Goal: Task Accomplishment & Management: Use online tool/utility

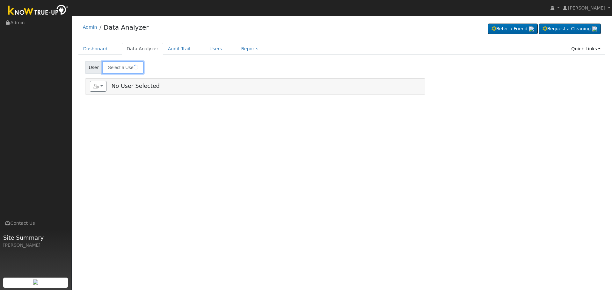
type input "[PERSON_NAME]"
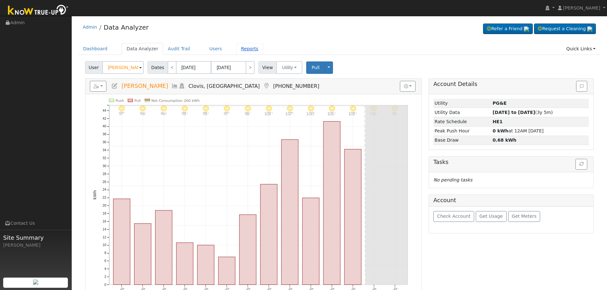
click at [237, 51] on link "Reports" at bounding box center [250, 49] width 27 height 12
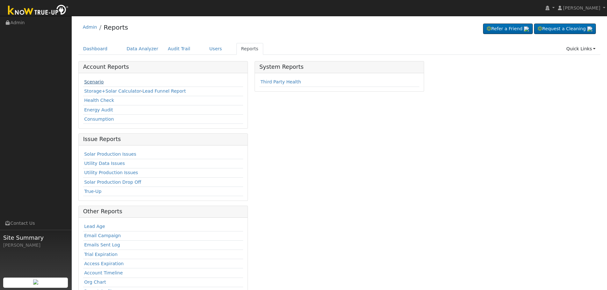
click at [95, 81] on link "Scenario" at bounding box center [93, 81] width 19 height 5
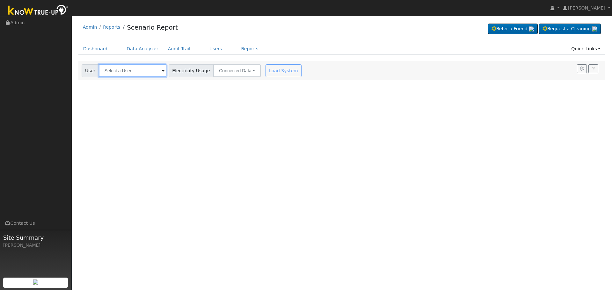
click at [144, 69] on input "text" at bounding box center [133, 70] width 68 height 13
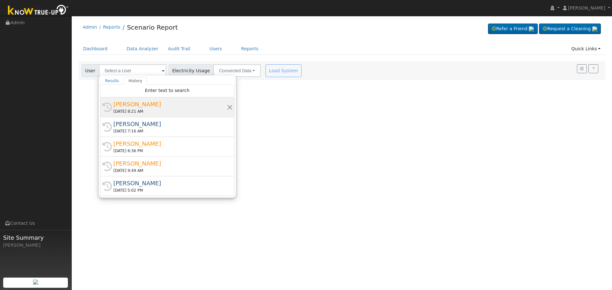
click at [140, 112] on div "[DATE] 8:21 AM" at bounding box center [169, 112] width 113 height 6
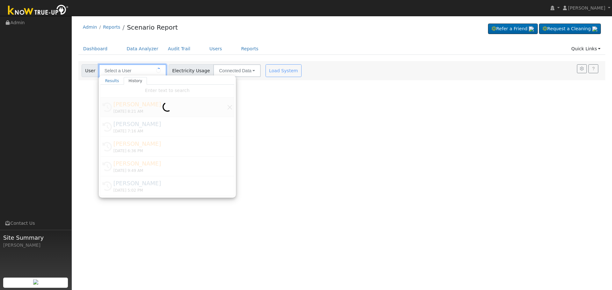
type input "[PERSON_NAME]"
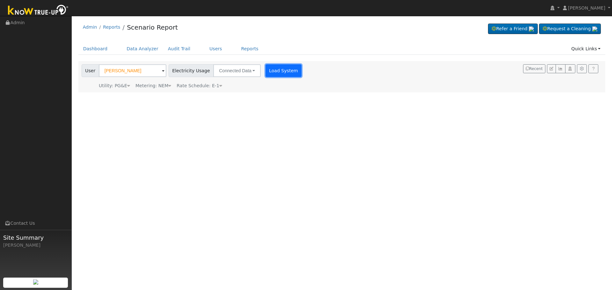
click at [277, 74] on button "Load System" at bounding box center [284, 70] width 36 height 13
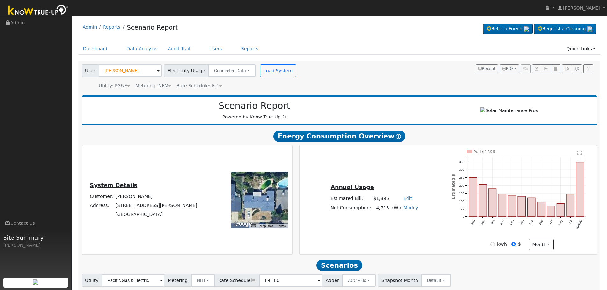
click at [162, 88] on div "Metering: NEM" at bounding box center [153, 86] width 36 height 7
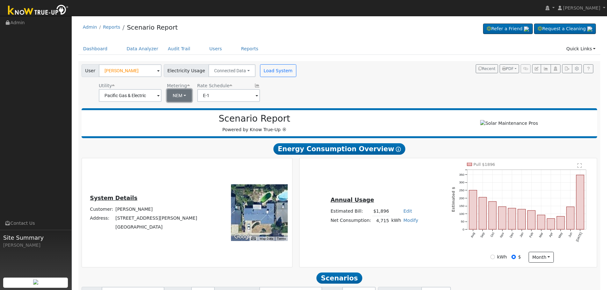
click at [179, 95] on button "NEM" at bounding box center [179, 95] width 25 height 13
click at [184, 121] on link "NBT" at bounding box center [187, 118] width 44 height 9
type input "E-ELEC"
click at [162, 94] on input "E-ELEC" at bounding box center [130, 95] width 63 height 13
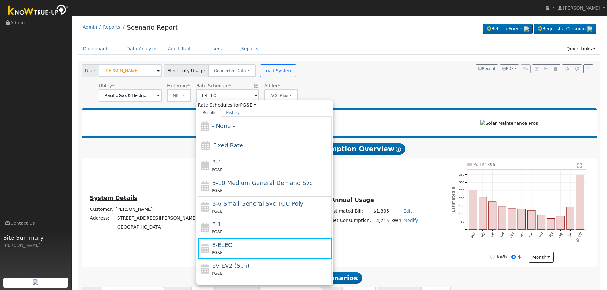
click at [325, 90] on div "User Lee Whittaker Account Default Account Default Account 2127 Mitchell Avenue…" at bounding box center [338, 82] width 516 height 40
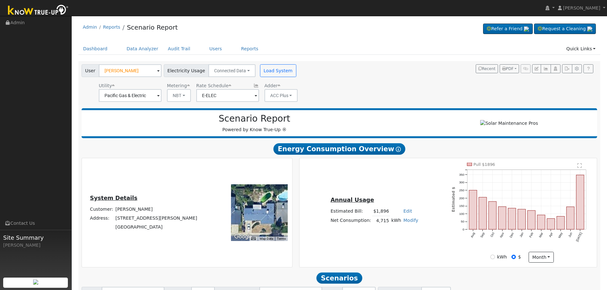
click at [300, 100] on div "User Lee Whittaker Account Default Account Default Account 2127 Mitchell Avenue…" at bounding box center [338, 82] width 516 height 40
click at [294, 96] on div "Adder ACC Plus - None - ACC Plus SB-535" at bounding box center [281, 92] width 36 height 19
click at [290, 96] on button "ACC Plus" at bounding box center [281, 95] width 33 height 13
click at [282, 109] on link "- None -" at bounding box center [282, 109] width 44 height 9
click at [277, 71] on button "Load System" at bounding box center [278, 70] width 36 height 13
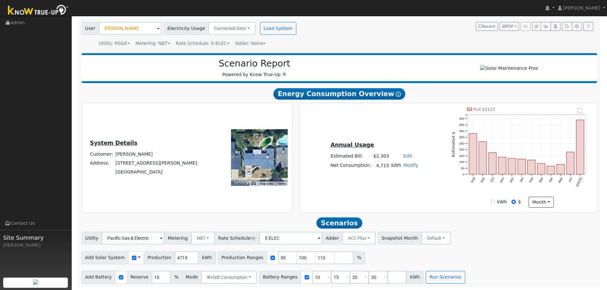
scroll to position [45, 0]
click at [278, 257] on input "90" at bounding box center [287, 258] width 19 height 13
type input "100"
type input "110"
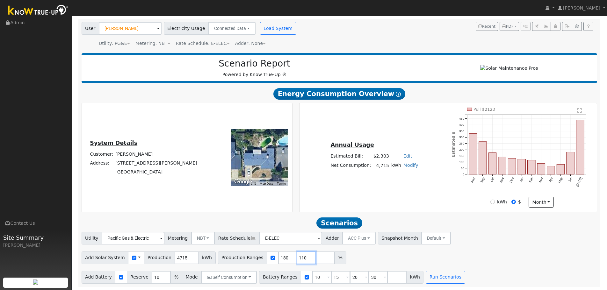
type input "180"
click at [297, 258] on input "180" at bounding box center [306, 258] width 19 height 13
click at [278, 255] on input "110" at bounding box center [287, 258] width 19 height 13
type input "180"
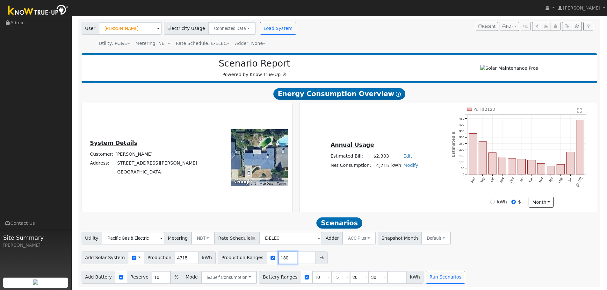
type input "180"
type input "200"
click at [312, 277] on input "10" at bounding box center [321, 277] width 19 height 13
type input "13.5"
click at [369, 278] on input "30" at bounding box center [378, 277] width 19 height 13
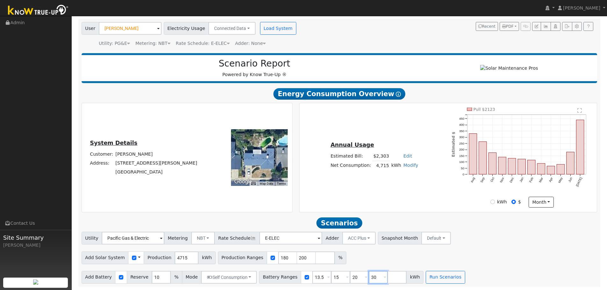
type input "3"
click at [412, 278] on button "Run Scenarios" at bounding box center [426, 277] width 39 height 13
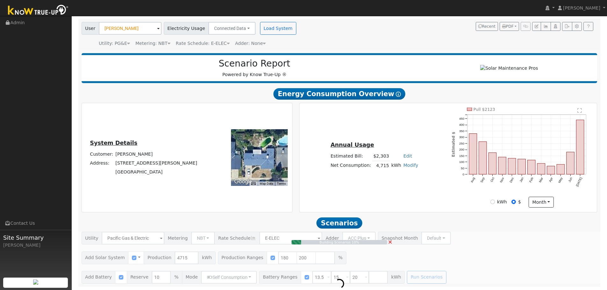
click at [391, 243] on span "×" at bounding box center [390, 242] width 5 height 7
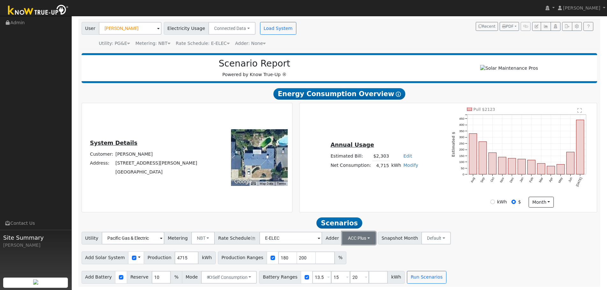
click at [359, 239] on button "ACC Plus" at bounding box center [358, 238] width 33 height 13
click at [355, 249] on link "- None -" at bounding box center [351, 252] width 44 height 9
click at [409, 275] on button "Run Scenarios" at bounding box center [426, 277] width 39 height 13
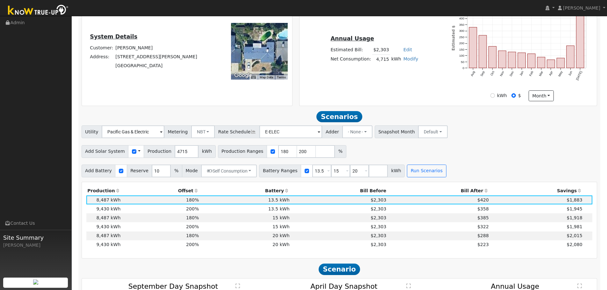
scroll to position [243, 0]
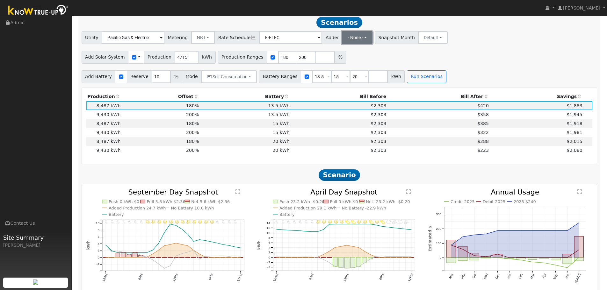
click at [348, 38] on button "- None -" at bounding box center [357, 37] width 30 height 13
click at [406, 50] on div "Utility Pacific Gas & Electric Metering NBT NEM NBT Rate Schedule E-ELEC Adder …" at bounding box center [339, 57] width 523 height 52
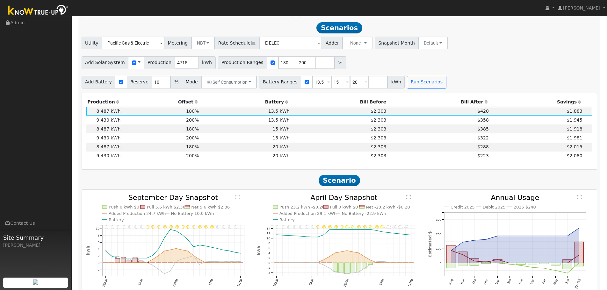
scroll to position [223, 0]
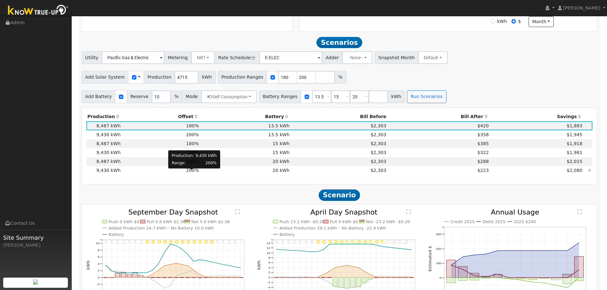
click at [197, 173] on span "200%" at bounding box center [192, 170] width 13 height 5
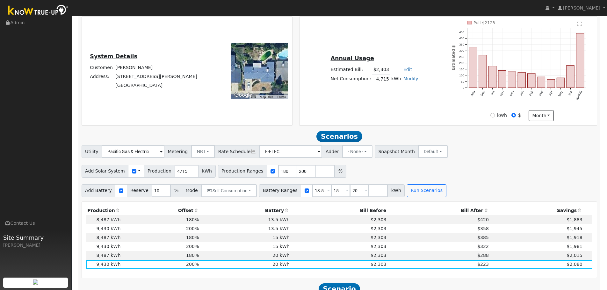
scroll to position [0, 0]
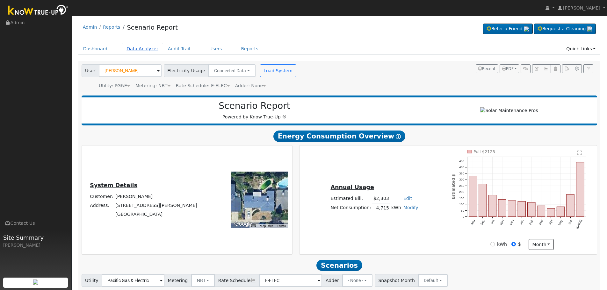
click at [142, 47] on link "Data Analyzer" at bounding box center [142, 49] width 41 height 12
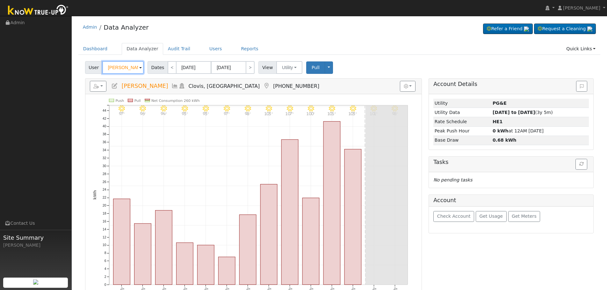
click at [120, 69] on input "[PERSON_NAME]" at bounding box center [122, 67] width 41 height 13
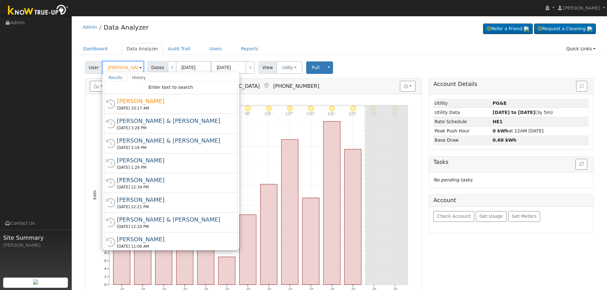
click at [126, 69] on input "[PERSON_NAME]" at bounding box center [122, 67] width 41 height 13
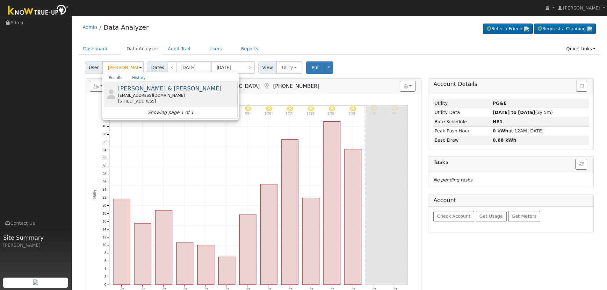
click at [147, 89] on span "Charles & Leah Garrett" at bounding box center [170, 88] width 104 height 7
type input "Charles & Leah Garrett"
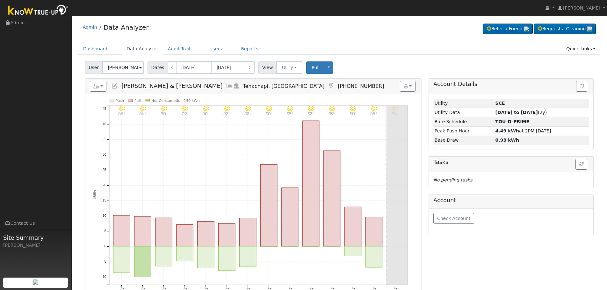
click at [226, 87] on icon at bounding box center [229, 86] width 7 height 6
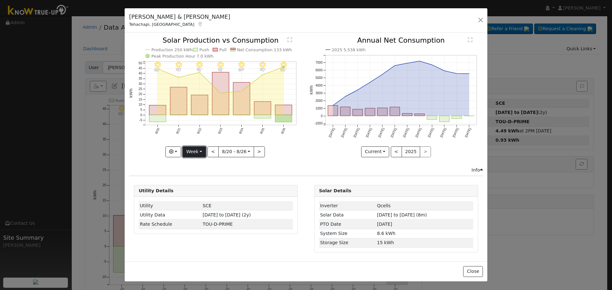
click at [197, 150] on button "Week" at bounding box center [194, 152] width 23 height 11
click at [205, 185] on link "Month" at bounding box center [205, 183] width 44 height 9
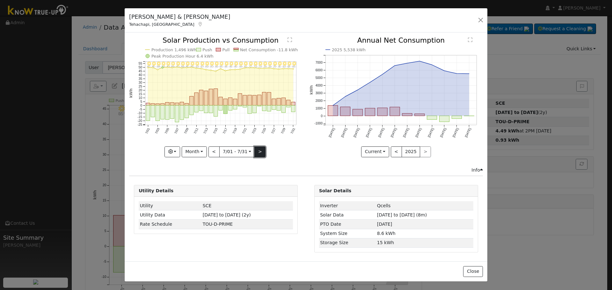
click at [256, 147] on button ">" at bounding box center [259, 152] width 11 height 11
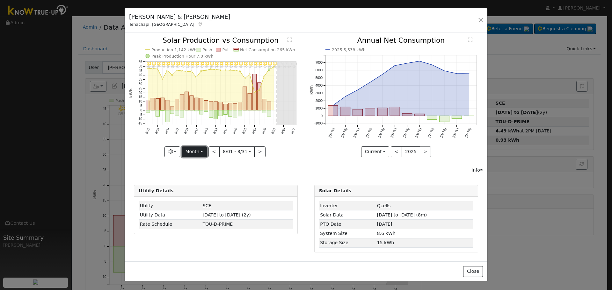
click at [196, 157] on button "Month" at bounding box center [194, 152] width 25 height 11
click at [201, 191] on link "Year" at bounding box center [204, 191] width 44 height 9
type input "2024-08-01"
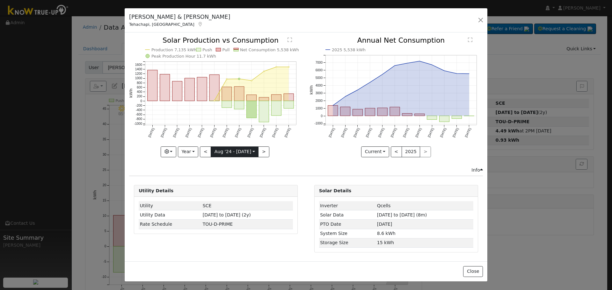
click at [227, 150] on input "2024-08-01" at bounding box center [234, 152] width 47 height 10
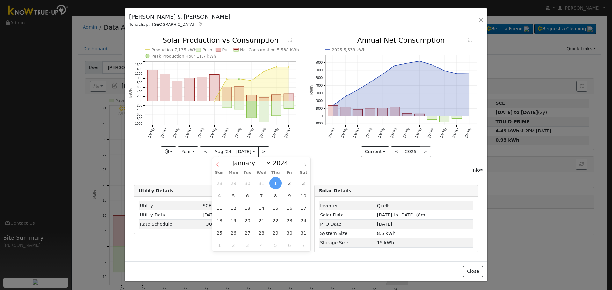
click at [220, 165] on icon at bounding box center [217, 165] width 4 height 4
click at [220, 166] on icon at bounding box center [217, 165] width 4 height 4
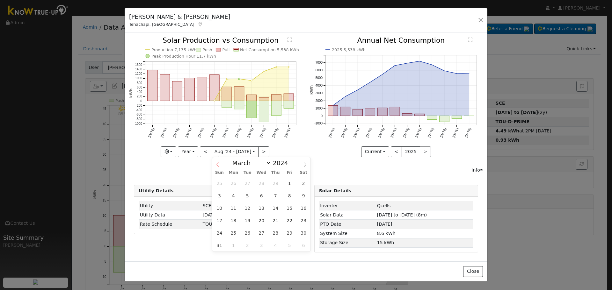
click at [220, 166] on icon at bounding box center [217, 165] width 4 height 4
select select "0"
click at [220, 166] on icon at bounding box center [217, 165] width 4 height 4
type input "2023"
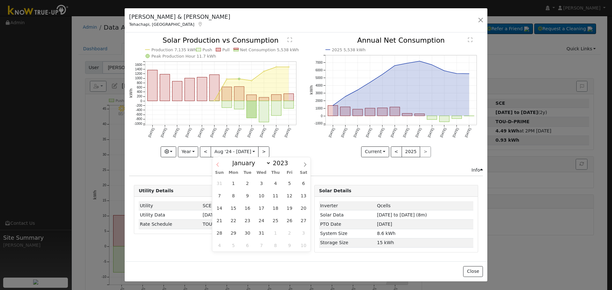
select select "11"
click at [288, 183] on span "1" at bounding box center [289, 183] width 12 height 12
type input "2023-12-01"
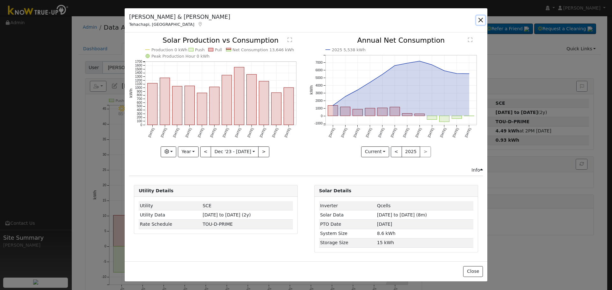
click at [482, 23] on button "button" at bounding box center [480, 20] width 9 height 9
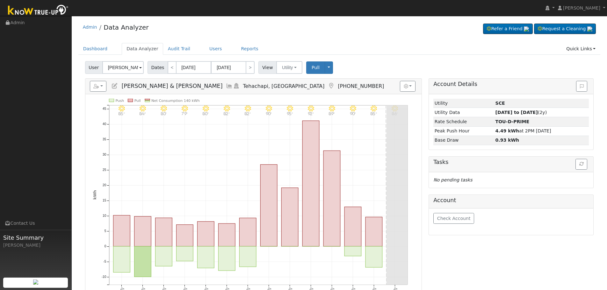
click at [226, 89] on link at bounding box center [229, 86] width 7 height 6
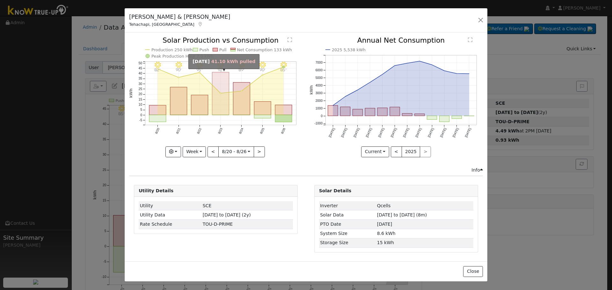
click at [218, 97] on rect "onclick=""" at bounding box center [220, 93] width 17 height 43
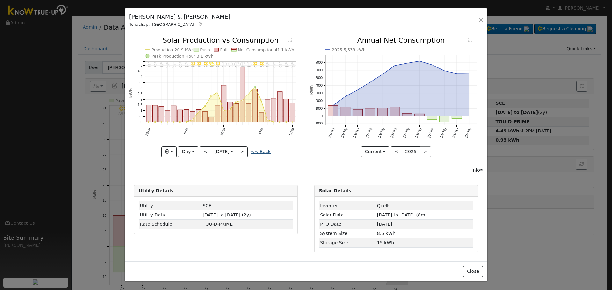
click at [261, 151] on link "<< Back" at bounding box center [261, 151] width 20 height 5
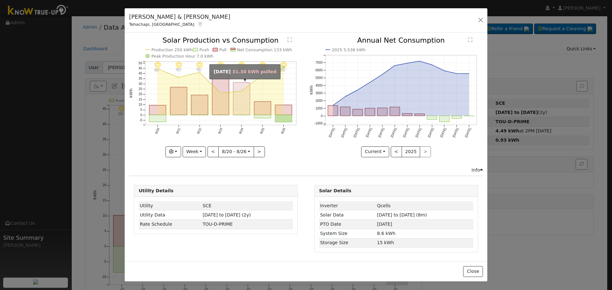
click at [242, 107] on rect "onclick=""" at bounding box center [241, 99] width 17 height 33
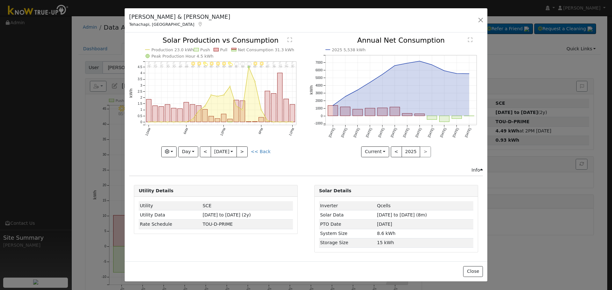
click at [255, 155] on icon "11PM - Clear 73° 10PM - Clear 74° 9PM - Clear 76° 8PM - Clear 78° 7PM - Clear 8…" at bounding box center [215, 97] width 173 height 120
click at [255, 153] on link "<< Back" at bounding box center [261, 151] width 20 height 5
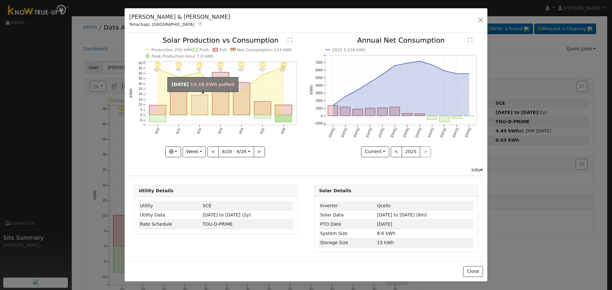
click at [198, 104] on rect "onclick=""" at bounding box center [199, 105] width 17 height 20
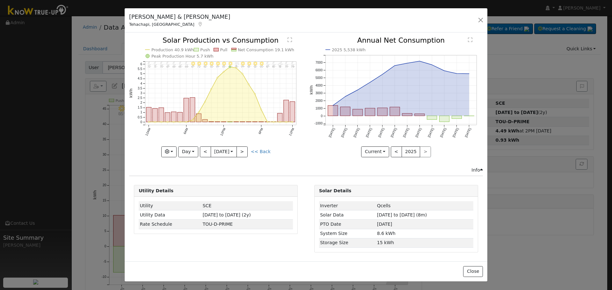
click at [262, 155] on icon "11PM - MostlyClear 78° 10PM - MostlyClear 79° 9PM - PartlyCloudy 81° 8PM - Most…" at bounding box center [215, 97] width 173 height 120
click at [262, 151] on link "<< Back" at bounding box center [261, 151] width 20 height 5
type input "2025-08-20"
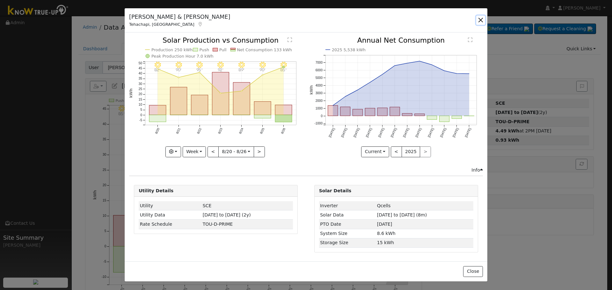
click at [480, 17] on button "button" at bounding box center [480, 20] width 9 height 9
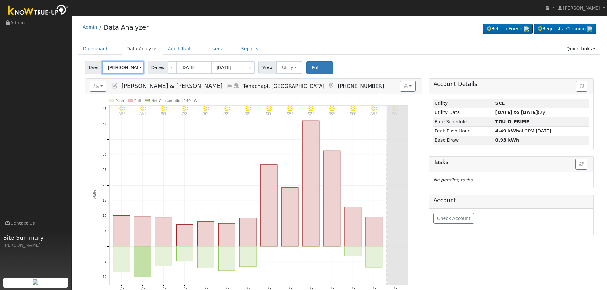
click at [124, 68] on input "Charles & Leah Garrett" at bounding box center [122, 67] width 41 height 13
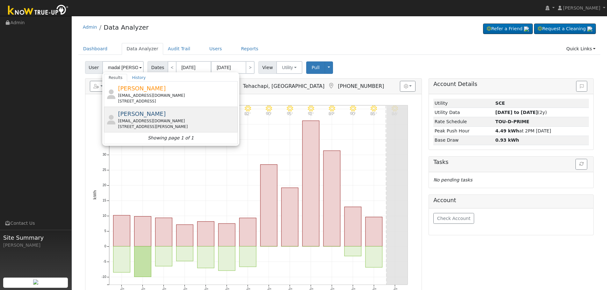
click at [146, 115] on span "Madalyn Soliz" at bounding box center [142, 114] width 48 height 7
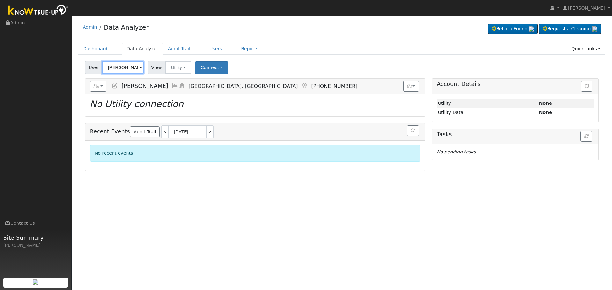
click at [114, 68] on input "Madalyn Soliz" at bounding box center [122, 67] width 41 height 13
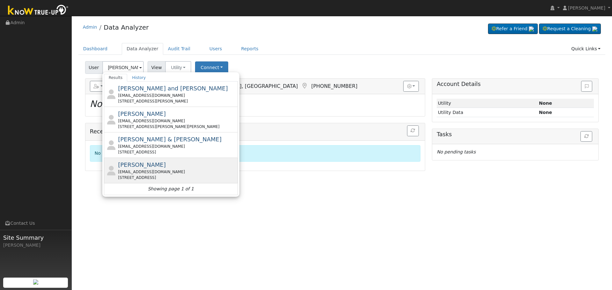
click at [157, 167] on div "Donna Bushard donabushard@gmail.com 1701 East Dinuba Avenue, Selma, CA 93662" at bounding box center [177, 171] width 118 height 20
type input "Donna Bushard"
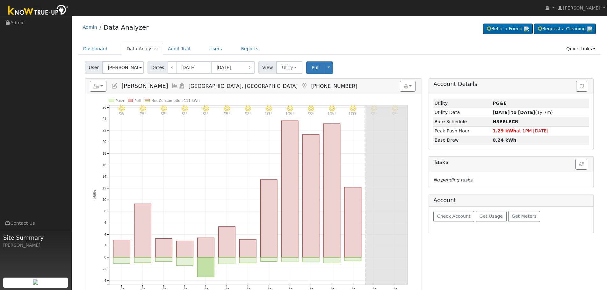
click at [172, 87] on icon at bounding box center [175, 86] width 7 height 6
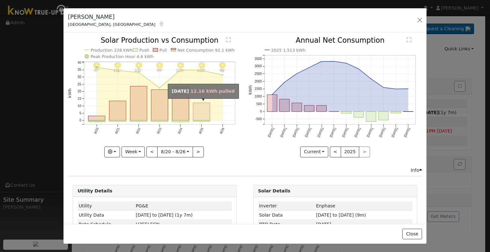
click at [204, 115] on rect "onclick=""" at bounding box center [201, 112] width 17 height 18
type input "2025-08-25"
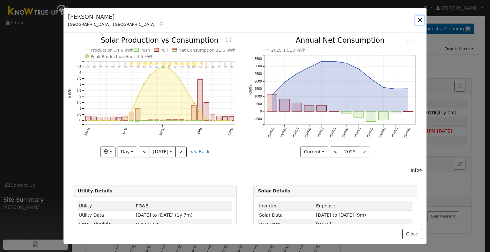
click at [418, 21] on button "button" at bounding box center [419, 20] width 9 height 9
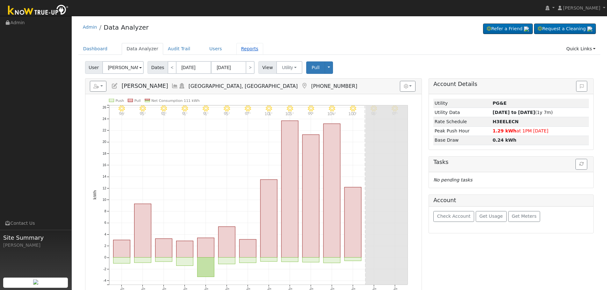
click at [241, 47] on link "Reports" at bounding box center [250, 49] width 27 height 12
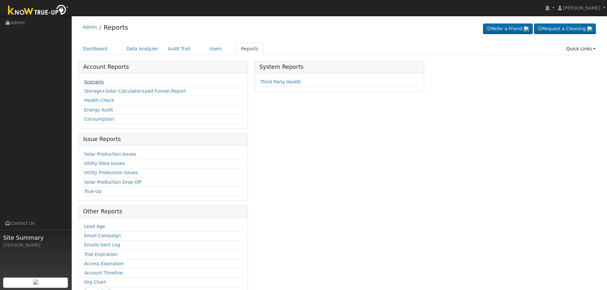
click at [96, 79] on link "Scenario" at bounding box center [93, 81] width 19 height 5
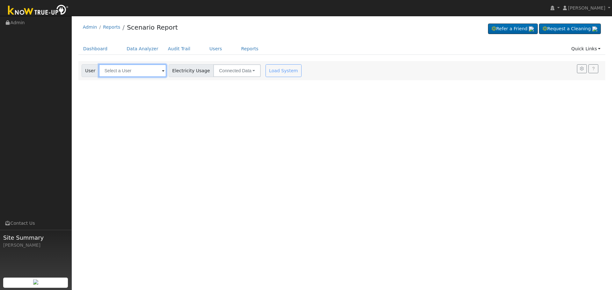
click at [127, 72] on input "text" at bounding box center [133, 70] width 68 height 13
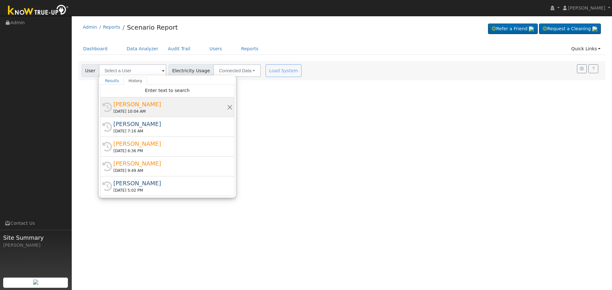
click at [145, 105] on div "Lee Whittaker" at bounding box center [169, 104] width 113 height 9
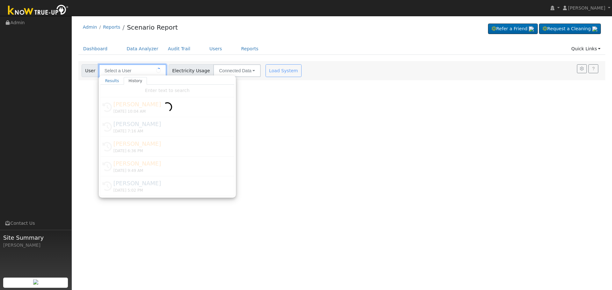
type input "Lee Whittaker"
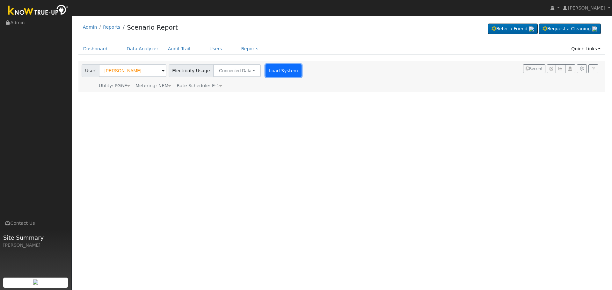
click at [277, 71] on button "Load System" at bounding box center [284, 70] width 36 height 13
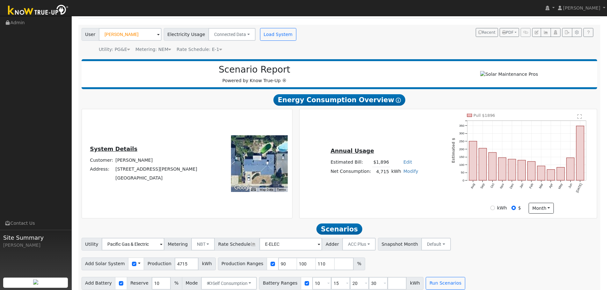
scroll to position [45, 0]
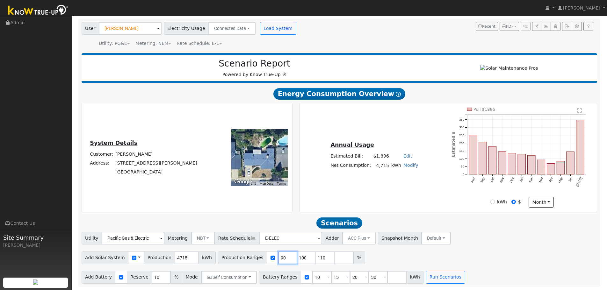
drag, startPoint x: 275, startPoint y: 259, endPoint x: 266, endPoint y: 260, distance: 8.6
click at [278, 260] on input "90" at bounding box center [287, 258] width 19 height 13
type input "100"
type input "110"
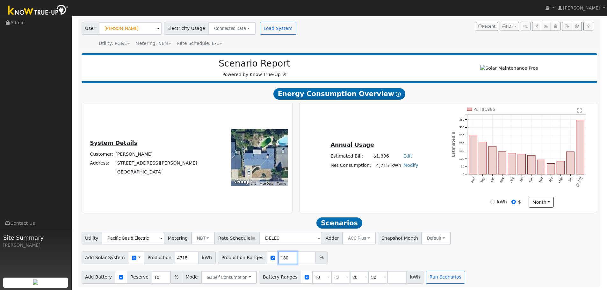
type input "180"
type input "200"
click at [316, 262] on input "number" at bounding box center [325, 258] width 19 height 13
type input "220"
click at [312, 278] on input "10" at bounding box center [321, 277] width 19 height 13
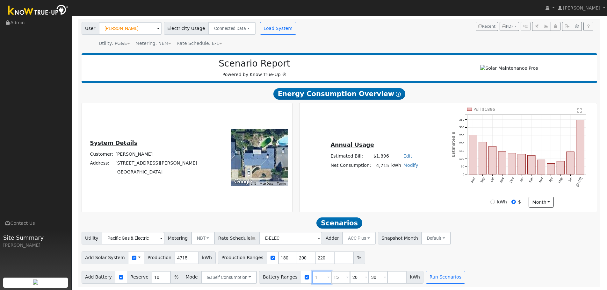
type input "15"
type input "20"
type input "30"
type input "15"
click at [350, 277] on input "30" at bounding box center [359, 277] width 19 height 13
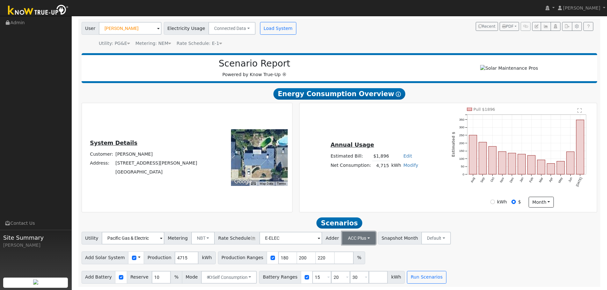
click at [347, 241] on button "ACC Plus" at bounding box center [358, 238] width 33 height 13
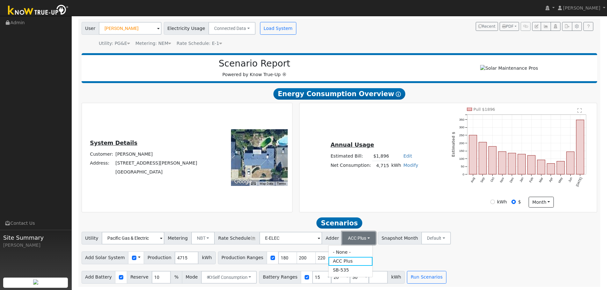
click at [344, 240] on button "ACC Plus" at bounding box center [358, 238] width 33 height 13
click at [404, 166] on link "Modify" at bounding box center [411, 165] width 15 height 5
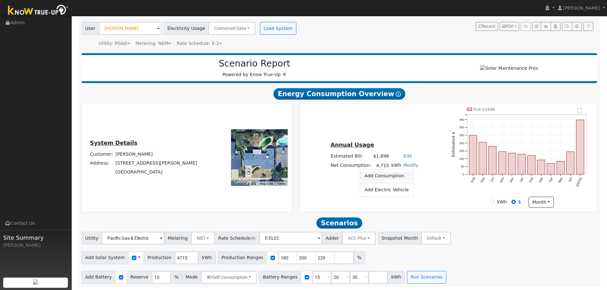
click at [398, 178] on link "Add Consumption" at bounding box center [386, 176] width 53 height 9
type input "4715"
type input "6"
type input "4721"
type input "60"
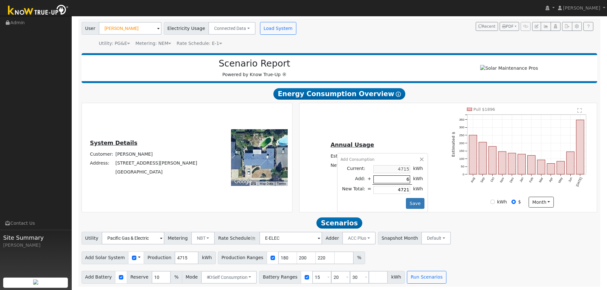
type input "4775"
type input "600"
type input "5315"
type input "6000"
type input "10715"
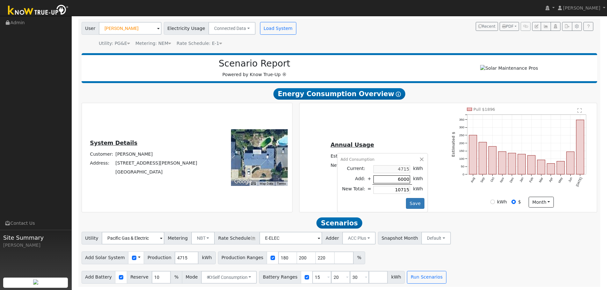
type input "60000"
type input "64715"
type input "6000"
type input "10715"
type input "6000"
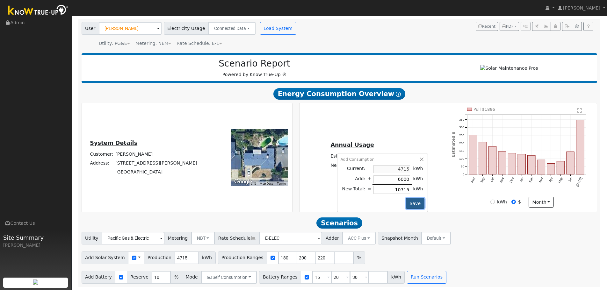
click at [415, 206] on button "Save" at bounding box center [415, 203] width 18 height 11
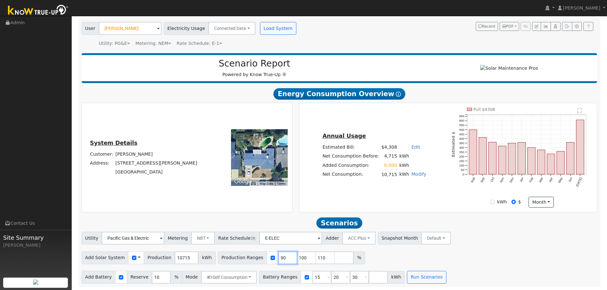
click at [278, 259] on input "90" at bounding box center [287, 258] width 19 height 13
type input "100"
type input "110"
type input "120"
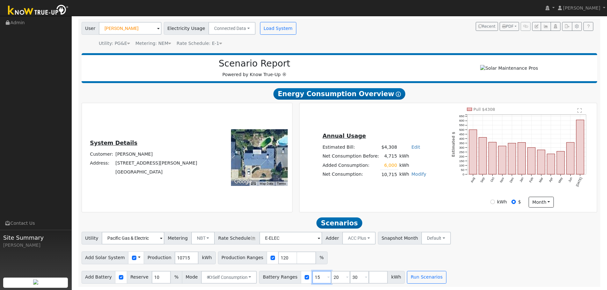
click at [313, 278] on input "15" at bounding box center [321, 277] width 19 height 13
click at [351, 278] on input "30" at bounding box center [359, 277] width 19 height 13
type input "3"
type input "30"
click at [362, 260] on div "Add Solar System Use CSV Data Production 10715 kWh Production Ranges 120 %" at bounding box center [339, 257] width 518 height 15
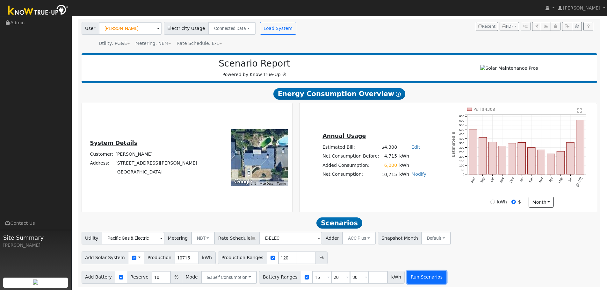
click at [407, 282] on button "Run Scenarios" at bounding box center [426, 277] width 39 height 13
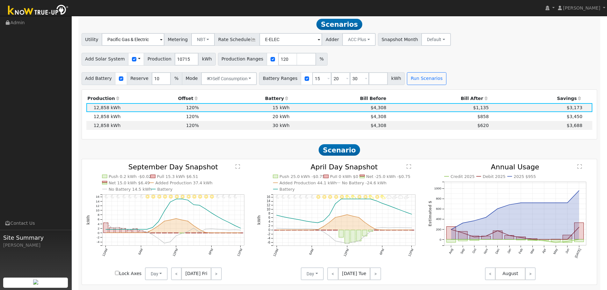
scroll to position [243, 0]
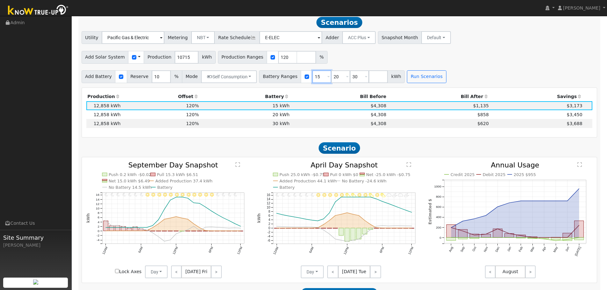
click at [312, 82] on input "15" at bounding box center [321, 76] width 19 height 13
type input "20"
type input "30"
type input "3"
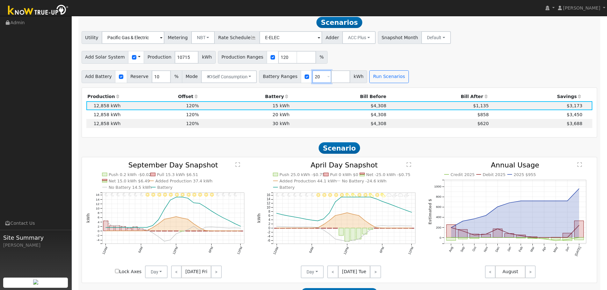
type input "20"
type input "27"
click at [401, 82] on button "Run Scenarios" at bounding box center [407, 76] width 39 height 13
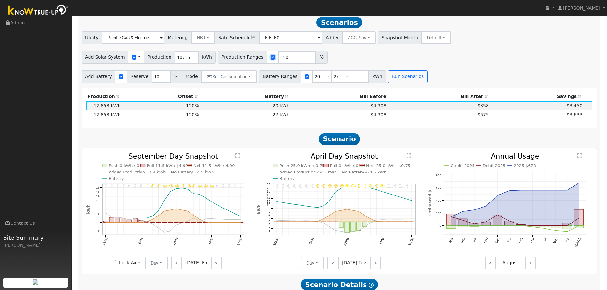
click at [271, 59] on input "checkbox" at bounding box center [273, 57] width 4 height 4
checkbox input "false"
drag, startPoint x: 178, startPoint y: 63, endPoint x: 177, endPoint y: 59, distance: 4.7
click at [178, 63] on input "10715" at bounding box center [187, 57] width 24 height 13
click at [177, 59] on input "10715" at bounding box center [187, 57] width 24 height 13
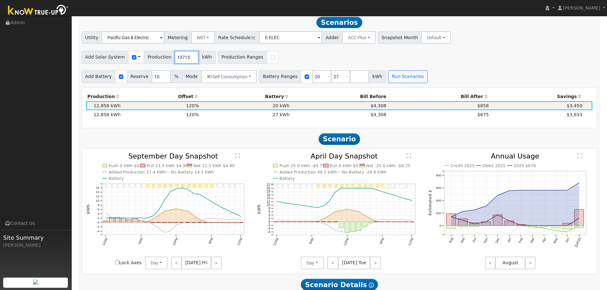
click at [177, 59] on input "10715" at bounding box center [187, 57] width 24 height 13
click at [390, 79] on button "Run Scenarios" at bounding box center [407, 76] width 39 height 13
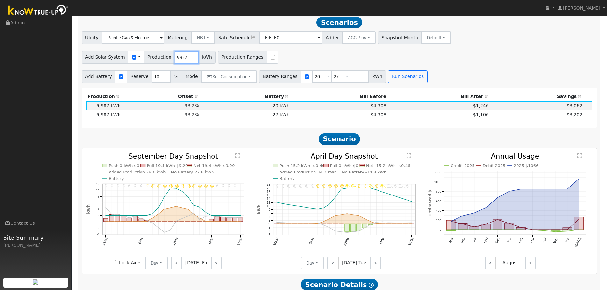
drag, startPoint x: 181, startPoint y: 60, endPoint x: 165, endPoint y: 62, distance: 15.7
click at [165, 62] on div "Add Solar System Use CSV Data Production 9987 kWh" at bounding box center [149, 57] width 134 height 13
type input "13000"
click at [404, 81] on button "Run Scenarios" at bounding box center [407, 76] width 39 height 13
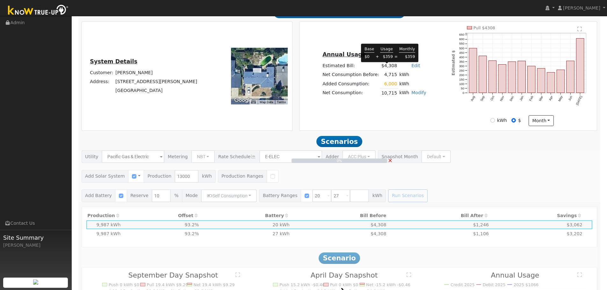
scroll to position [84, 0]
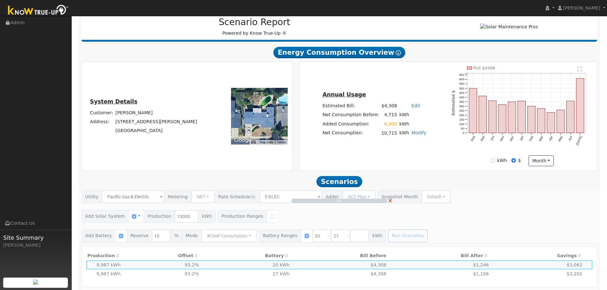
click at [179, 220] on div "0% ×" at bounding box center [339, 217] width 523 height 52
click at [392, 204] on span "×" at bounding box center [390, 200] width 5 height 7
click at [391, 204] on span "×" at bounding box center [390, 200] width 5 height 7
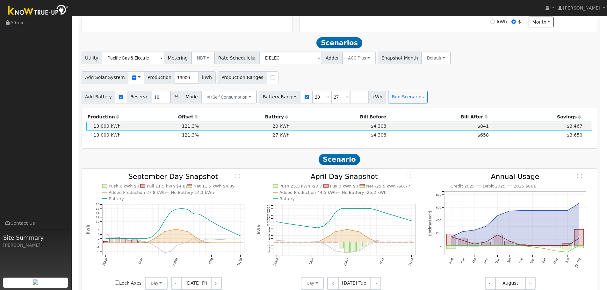
scroll to position [243, 0]
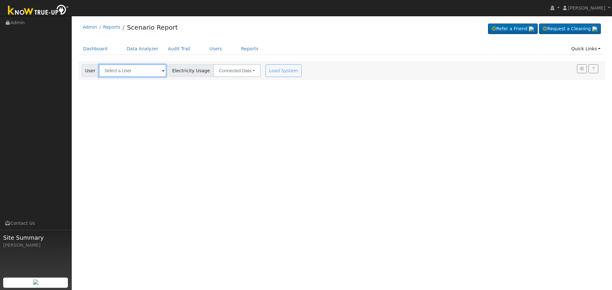
click at [125, 74] on input "text" at bounding box center [133, 70] width 68 height 13
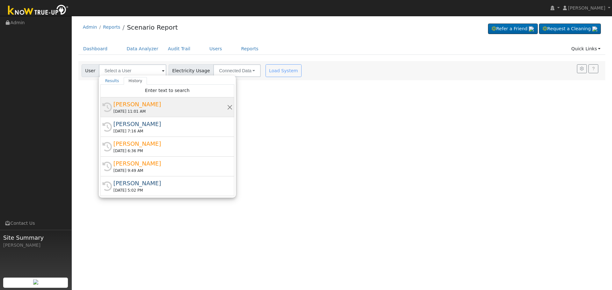
click at [137, 102] on div "[PERSON_NAME]" at bounding box center [169, 104] width 113 height 9
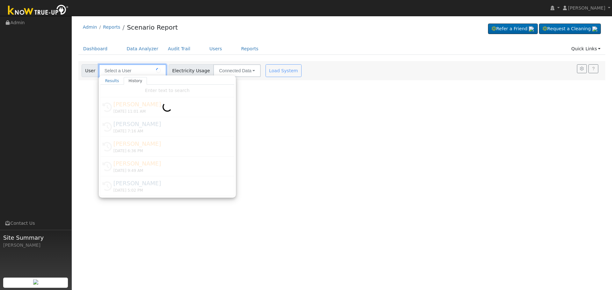
type input "[PERSON_NAME]"
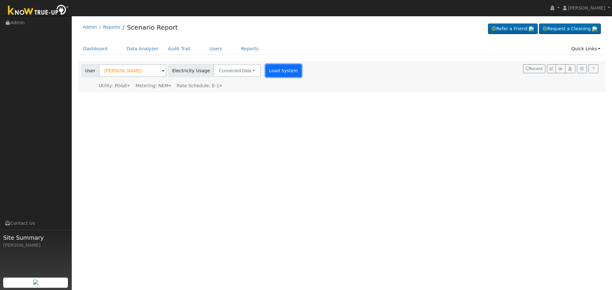
click at [273, 70] on button "Load System" at bounding box center [284, 70] width 36 height 13
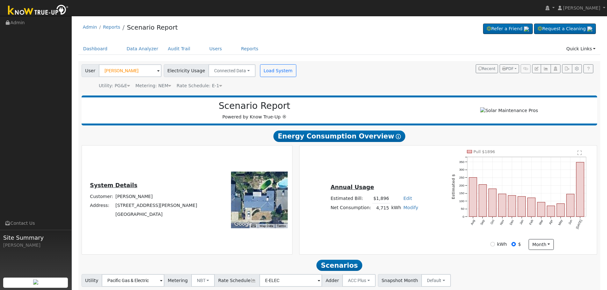
click at [404, 210] on link "Modify" at bounding box center [411, 207] width 15 height 5
click at [380, 221] on link "Add Consumption" at bounding box center [386, 218] width 53 height 9
type input "4715"
type input "6"
type input "4721"
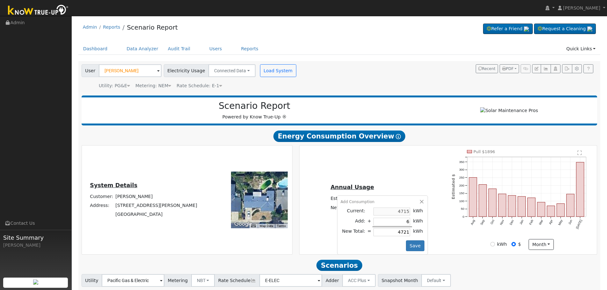
type input "60"
type input "4775"
type input "600"
type input "5315"
type input "6000"
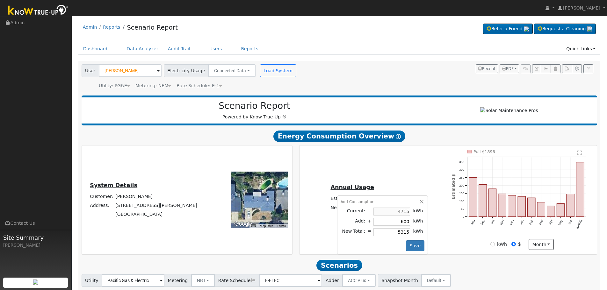
type input "10715"
type input "6000"
click at [409, 249] on button "Save" at bounding box center [415, 246] width 18 height 11
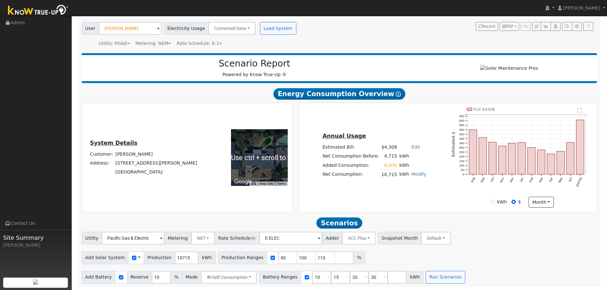
scroll to position [45, 0]
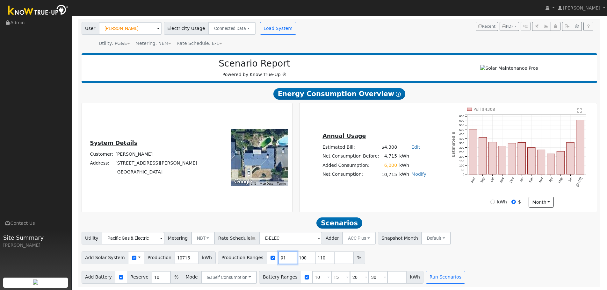
click at [278, 257] on input "91" at bounding box center [287, 258] width 19 height 13
type input "100"
type input "110"
type input "120"
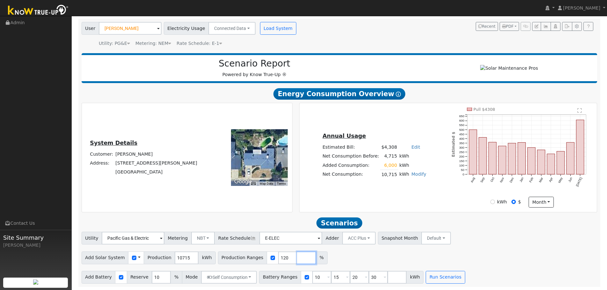
click at [297, 259] on input "number" at bounding box center [306, 258] width 19 height 13
type input "140"
click at [312, 277] on input "10" at bounding box center [321, 277] width 19 height 13
type input "15"
type input "20"
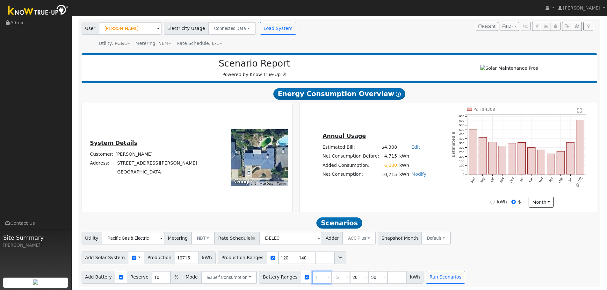
type input "30"
type input "20"
type input "30"
type input "20"
click at [331, 278] on input "30" at bounding box center [340, 277] width 19 height 13
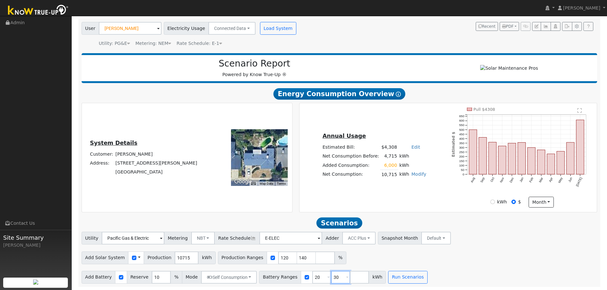
type input "3"
type input "27"
click at [385, 258] on div "Add Solar System Use CSV Data Production 10715 kWh Production Ranges 120 140 %" at bounding box center [339, 257] width 518 height 15
click at [391, 274] on button "Run Scenarios" at bounding box center [407, 277] width 39 height 13
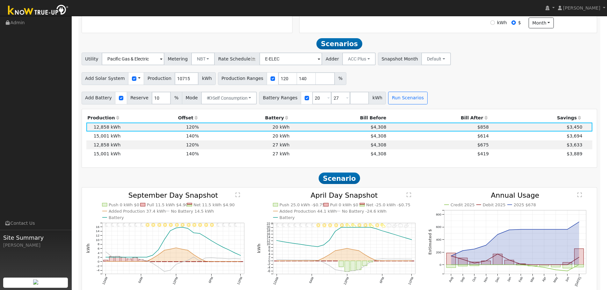
scroll to position [243, 0]
